Goal: Understand process/instructions

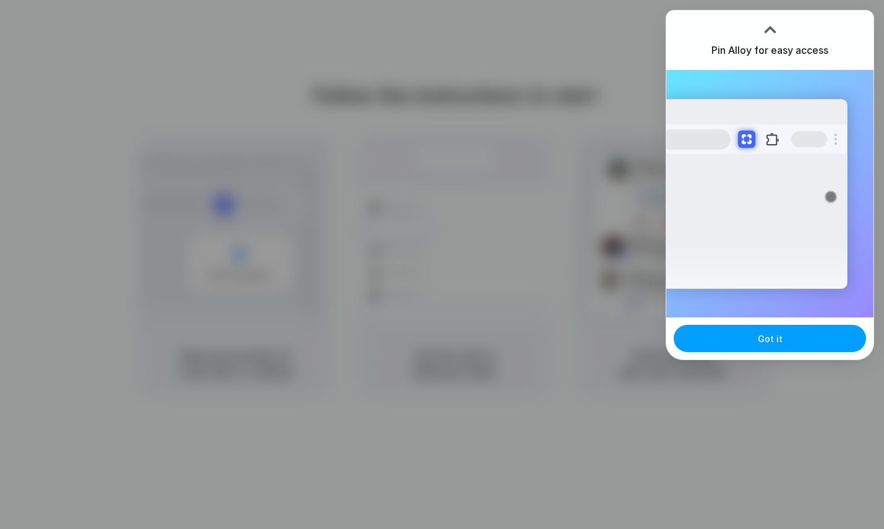
click at [774, 349] on button "Got it" at bounding box center [770, 338] width 192 height 27
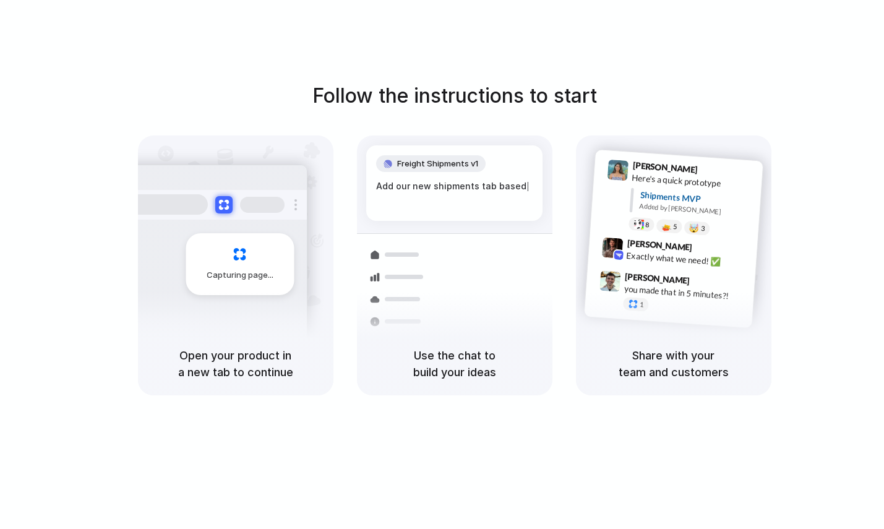
click at [856, 317] on div "Follow the instructions to start Capturing page Open your product in a new tab …" at bounding box center [454, 238] width 884 height 314
